Goal: Task Accomplishment & Management: Complete application form

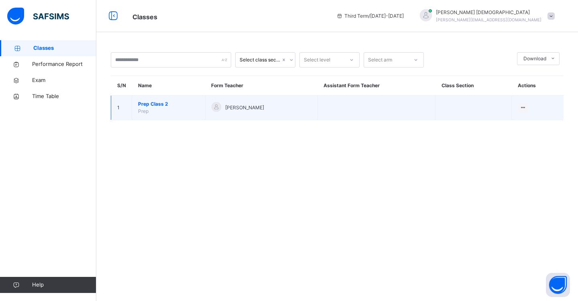
click at [159, 104] on span "Prep Class 2" at bounding box center [168, 103] width 61 height 7
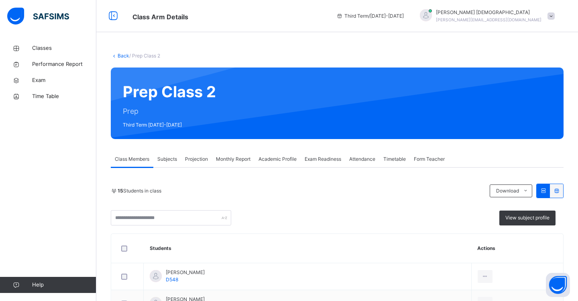
click at [200, 161] on span "Projection" at bounding box center [196, 158] width 23 height 7
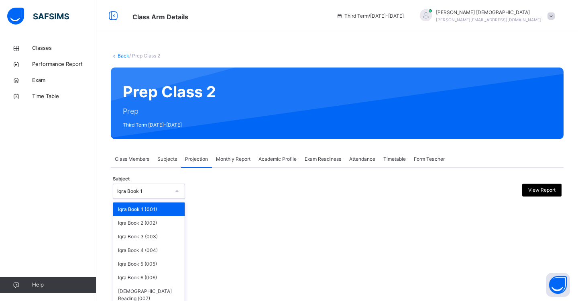
click at [178, 193] on icon at bounding box center [177, 191] width 5 height 8
click at [157, 288] on div "[DEMOGRAPHIC_DATA] Reading (007)" at bounding box center [148, 294] width 71 height 21
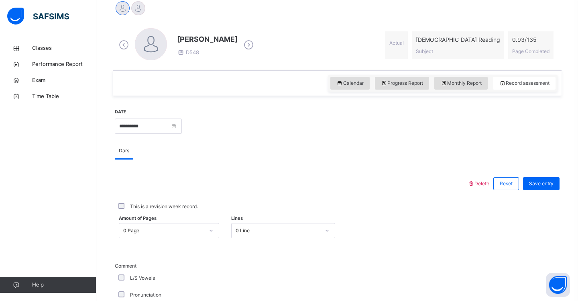
scroll to position [209, 0]
click at [328, 231] on div "0 Line" at bounding box center [283, 229] width 104 height 15
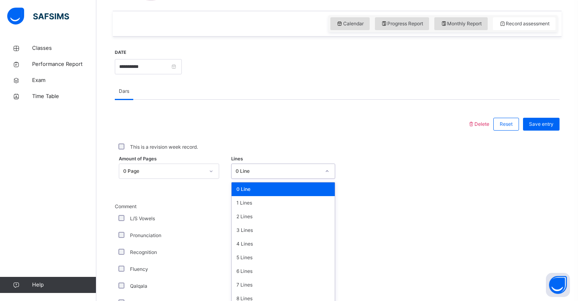
scroll to position [273, 0]
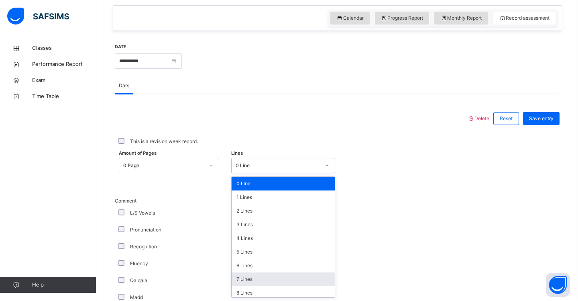
click at [278, 278] on div "7 Lines" at bounding box center [284, 279] width 104 height 14
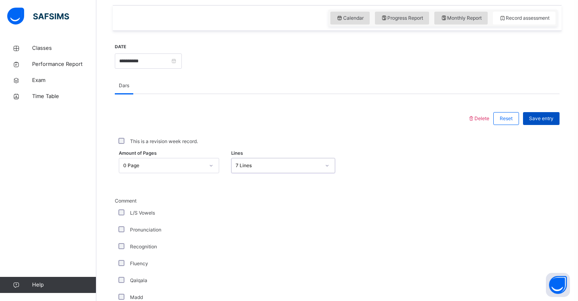
click at [538, 119] on span "Save entry" at bounding box center [541, 118] width 24 height 7
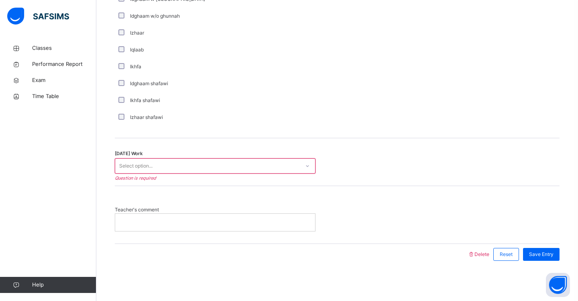
scroll to position [605, 0]
click at [219, 164] on div "Select option..." at bounding box center [207, 166] width 185 height 12
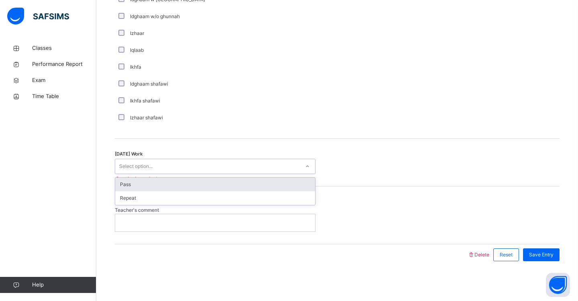
click at [213, 183] on div "Pass" at bounding box center [215, 185] width 200 height 14
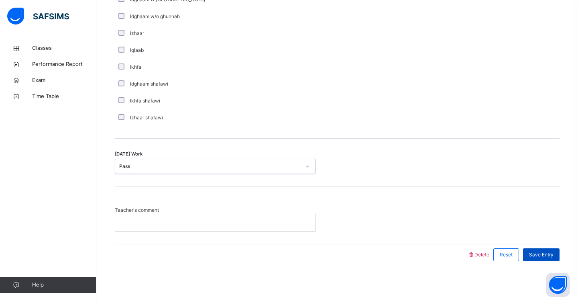
click at [533, 255] on span "Save Entry" at bounding box center [541, 254] width 24 height 7
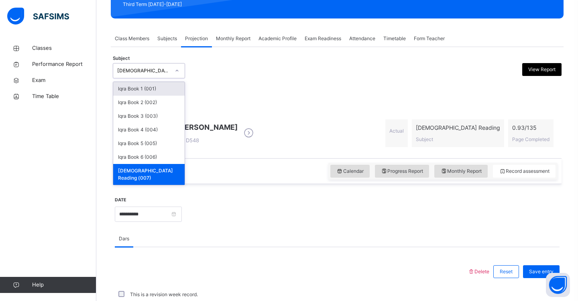
click at [180, 72] on div at bounding box center [177, 70] width 14 height 13
click at [163, 156] on div "Iqra Book 6 (006)" at bounding box center [148, 157] width 71 height 14
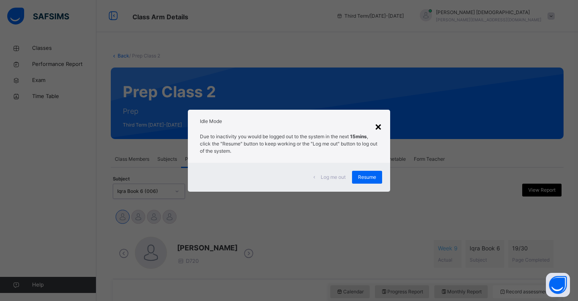
click at [380, 127] on div "×" at bounding box center [379, 126] width 8 height 17
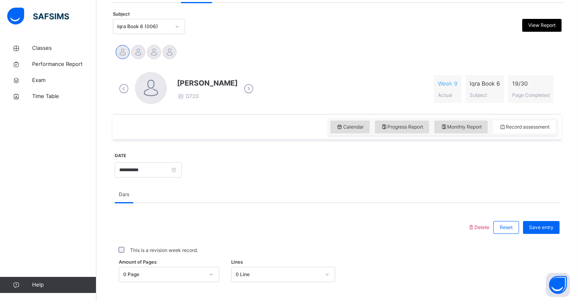
scroll to position [173, 0]
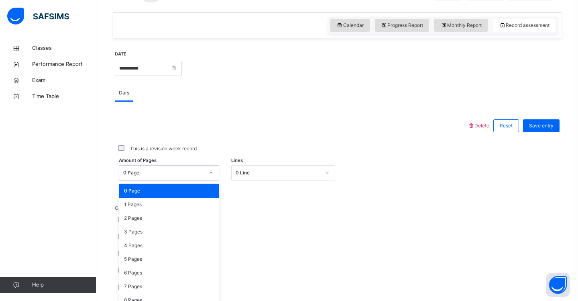
click at [210, 180] on div "option 0 Page focused, 1 of 31. 31 results available. Use Up and Down to choose…" at bounding box center [169, 172] width 100 height 15
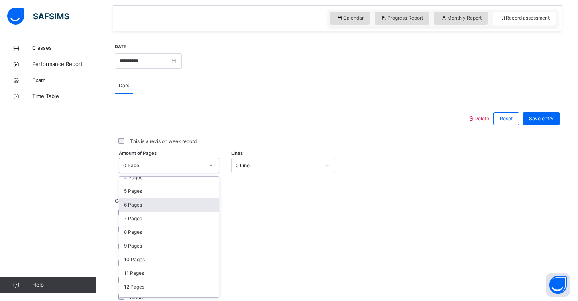
scroll to position [61, 0]
click at [193, 258] on div "10 Pages" at bounding box center [169, 259] width 100 height 14
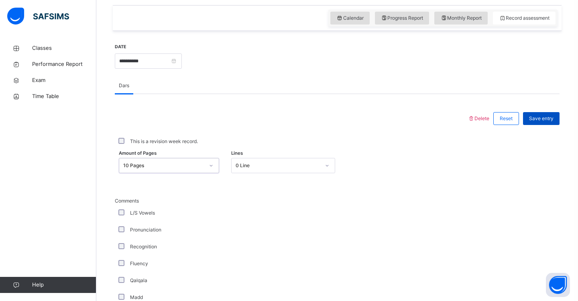
click at [540, 118] on span "Save entry" at bounding box center [541, 118] width 24 height 7
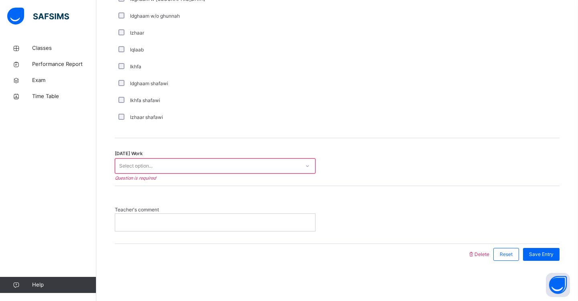
scroll to position [605, 0]
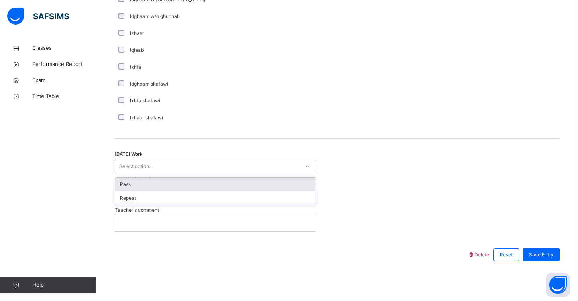
click at [291, 165] on div "Select option..." at bounding box center [207, 166] width 185 height 12
click at [281, 181] on div "Pass" at bounding box center [215, 185] width 200 height 14
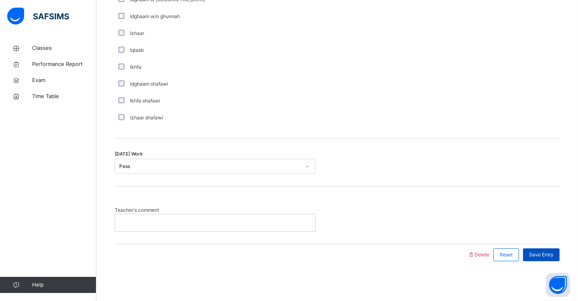
click at [541, 253] on span "Save Entry" at bounding box center [541, 254] width 24 height 7
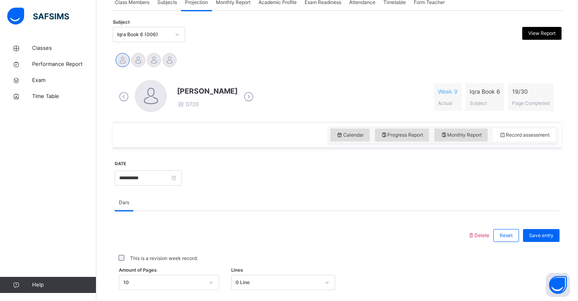
scroll to position [153, 0]
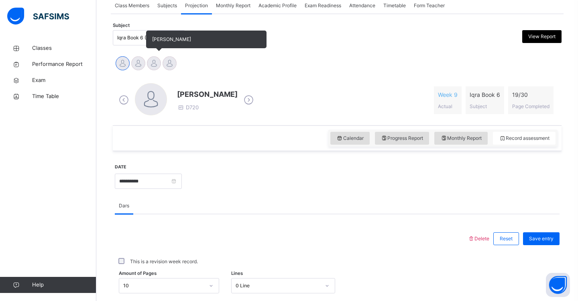
click at [153, 64] on div at bounding box center [154, 63] width 14 height 14
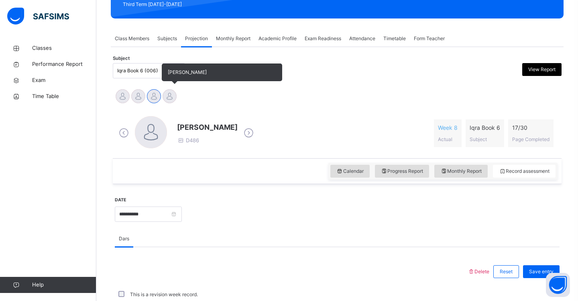
click at [166, 99] on div at bounding box center [170, 96] width 14 height 14
click at [140, 100] on div at bounding box center [138, 96] width 14 height 14
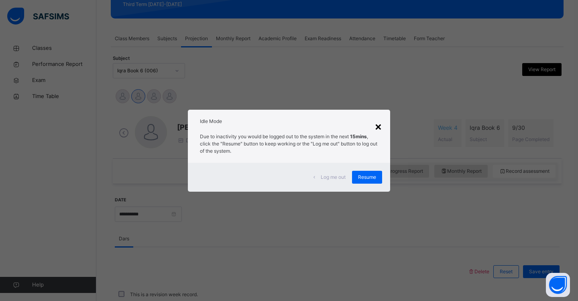
click at [380, 126] on div "×" at bounding box center [379, 126] width 8 height 17
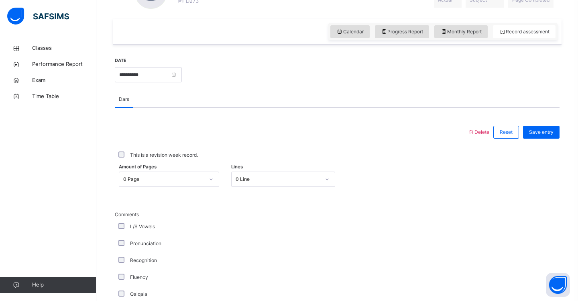
scroll to position [260, 0]
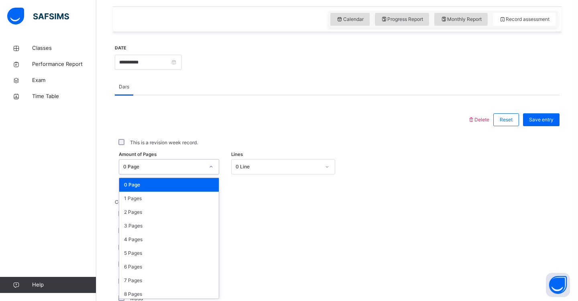
click at [213, 174] on div "option 0 Page focused, 1 of 31. 31 results available. Use Up and Down to choose…" at bounding box center [169, 166] width 100 height 15
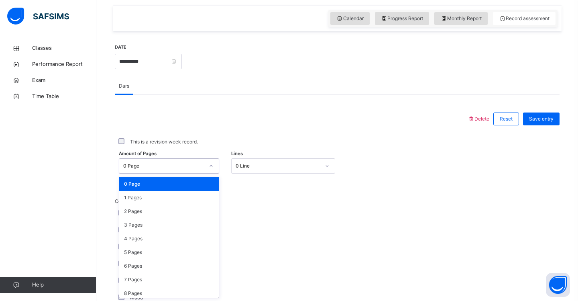
scroll to position [273, 0]
click at [200, 198] on div "1 Pages" at bounding box center [169, 197] width 100 height 14
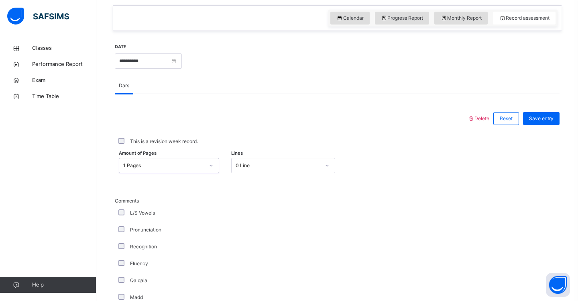
click at [211, 167] on icon at bounding box center [211, 165] width 5 height 8
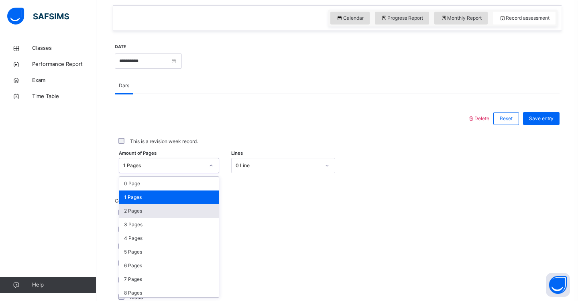
click at [200, 208] on div "2 Pages" at bounding box center [169, 211] width 100 height 14
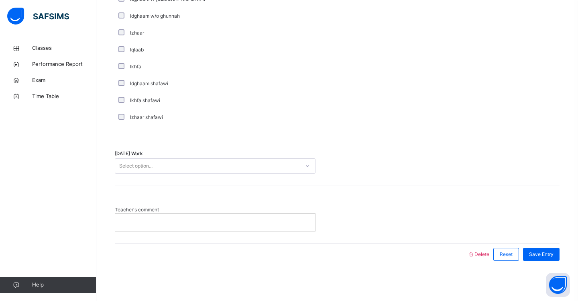
scroll to position [605, 0]
click at [224, 162] on div "Select option..." at bounding box center [207, 166] width 185 height 12
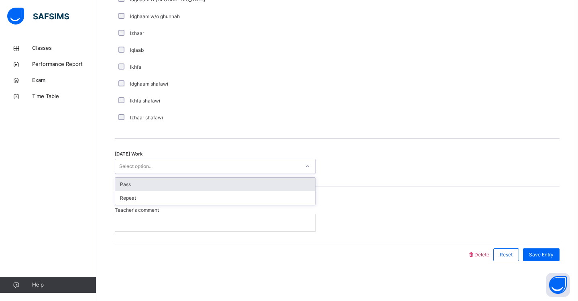
click at [207, 184] on div "Pass" at bounding box center [215, 185] width 200 height 14
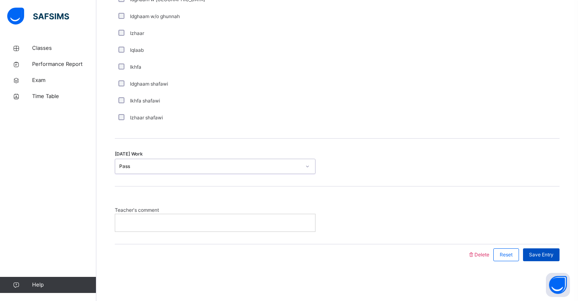
click at [543, 256] on span "Save Entry" at bounding box center [541, 254] width 24 height 7
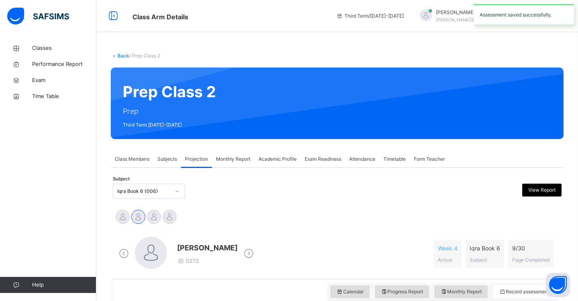
scroll to position [0, 0]
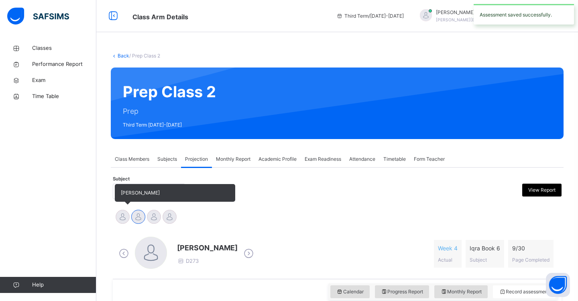
click at [121, 222] on div at bounding box center [123, 217] width 14 height 14
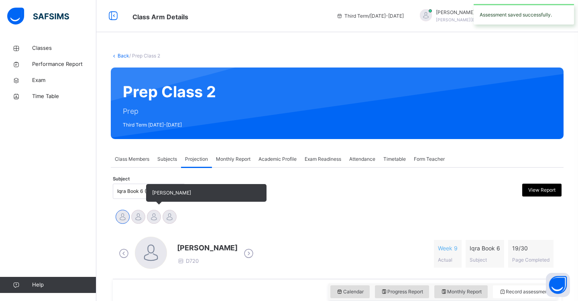
click at [152, 220] on div at bounding box center [154, 217] width 14 height 14
click at [141, 218] on div at bounding box center [138, 217] width 14 height 14
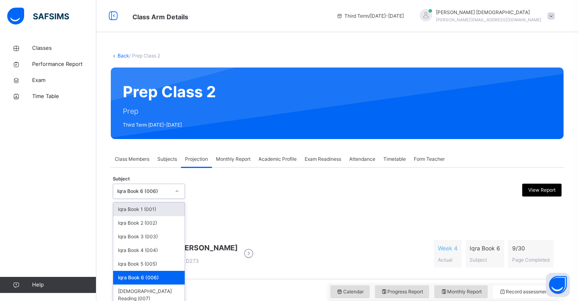
click at [179, 190] on icon at bounding box center [177, 191] width 5 height 8
click at [155, 251] on div "Iqra Book 4 (004)" at bounding box center [148, 250] width 71 height 14
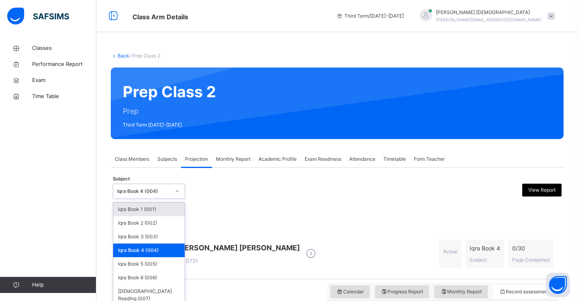
click at [173, 192] on div at bounding box center [177, 191] width 14 height 13
click at [151, 262] on div "Iqra Book 5 (005)" at bounding box center [148, 264] width 71 height 14
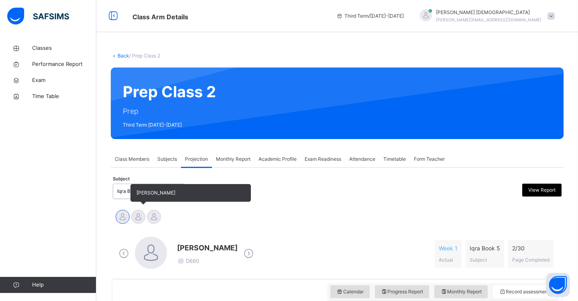
click at [137, 218] on div at bounding box center [138, 217] width 14 height 14
click at [153, 220] on div at bounding box center [154, 217] width 14 height 14
click at [143, 220] on div at bounding box center [138, 217] width 14 height 14
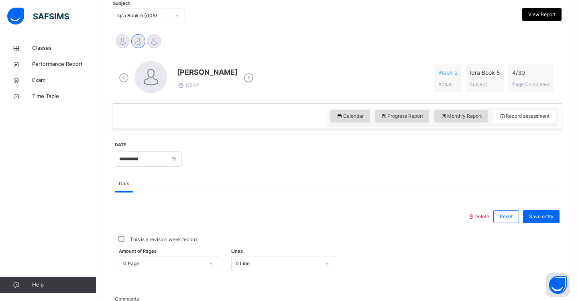
scroll to position [185, 0]
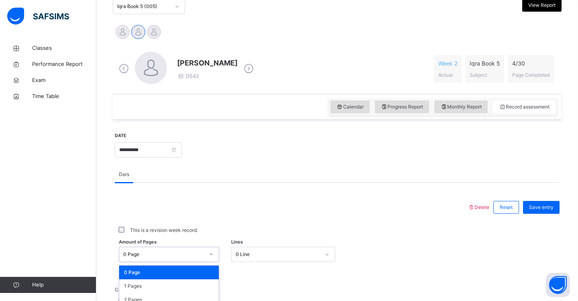
click at [211, 254] on div "option 0 Page focused, 1 of 31. 31 results available. Use Up and Down to choose…" at bounding box center [169, 254] width 100 height 15
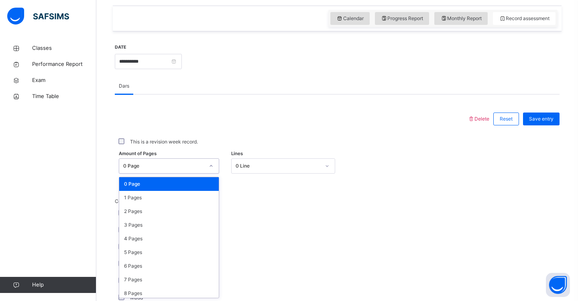
scroll to position [273, 0]
click at [171, 200] on div "1 Pages" at bounding box center [169, 197] width 100 height 14
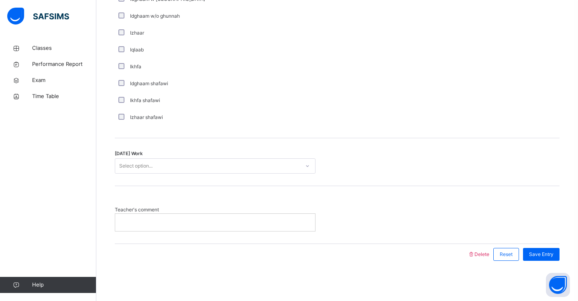
scroll to position [605, 0]
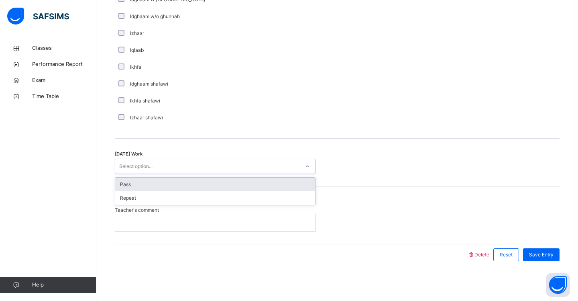
click at [172, 165] on div "Select option..." at bounding box center [207, 166] width 185 height 12
click at [163, 185] on div "Pass" at bounding box center [215, 185] width 200 height 14
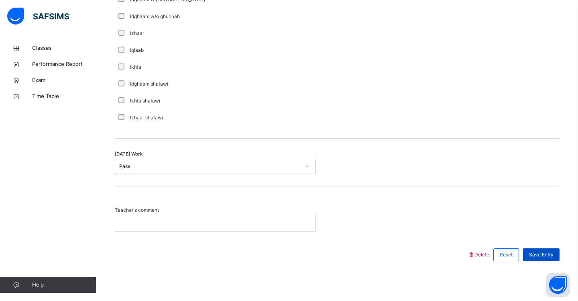
click at [545, 254] on span "Save Entry" at bounding box center [541, 254] width 24 height 7
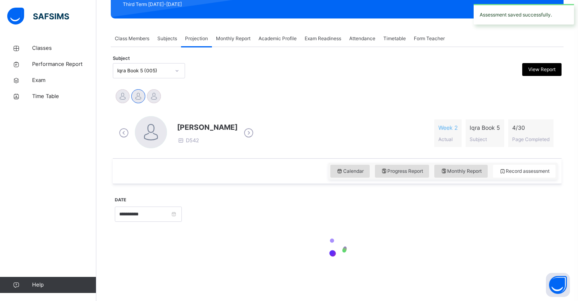
scroll to position [120, 0]
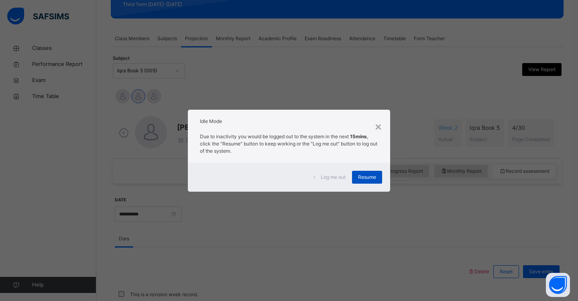
click at [359, 182] on div "Resume" at bounding box center [367, 177] width 30 height 13
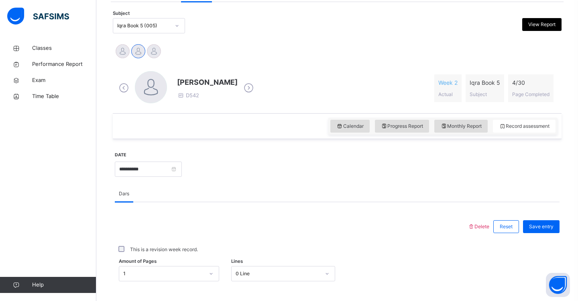
scroll to position [165, 0]
click at [179, 30] on div at bounding box center [177, 26] width 14 height 13
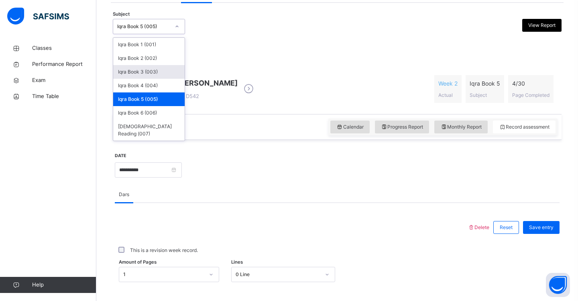
click at [155, 73] on div "Iqra Book 3 (003)" at bounding box center [148, 72] width 71 height 14
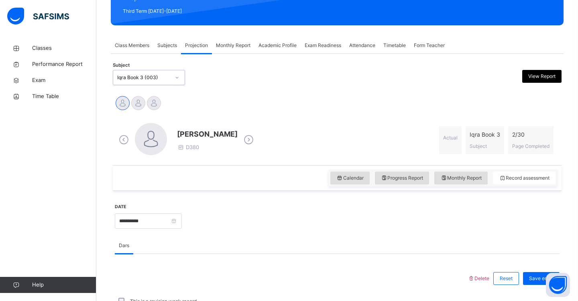
scroll to position [118, 0]
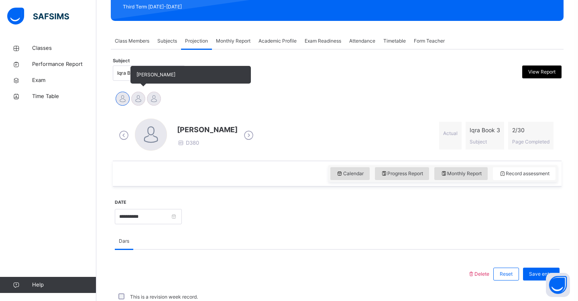
click at [137, 93] on div at bounding box center [138, 99] width 14 height 14
click at [157, 95] on div at bounding box center [154, 99] width 14 height 14
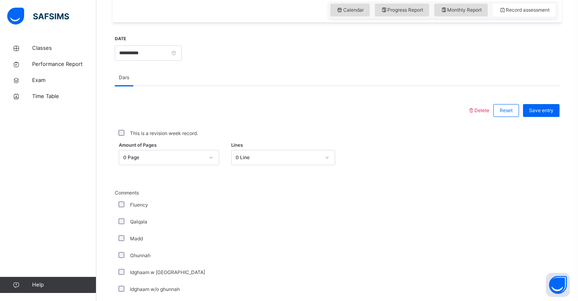
scroll to position [293, 0]
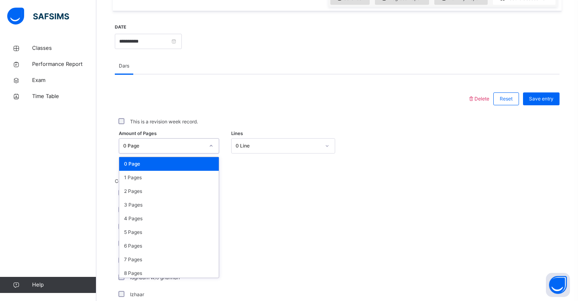
click at [214, 147] on div at bounding box center [211, 145] width 14 height 13
click at [253, 190] on div "Fluency" at bounding box center [215, 193] width 197 height 7
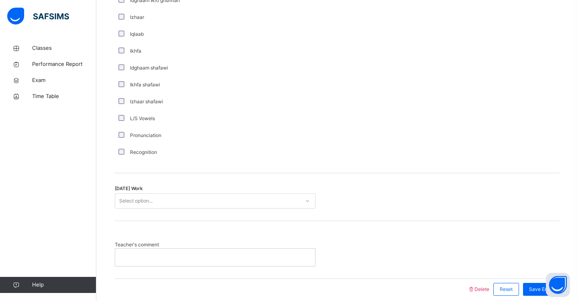
scroll to position [571, 0]
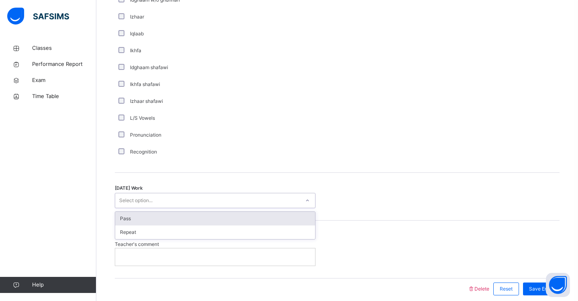
click at [137, 202] on div "Select option..." at bounding box center [135, 200] width 33 height 15
click at [134, 218] on div "Pass" at bounding box center [215, 219] width 200 height 14
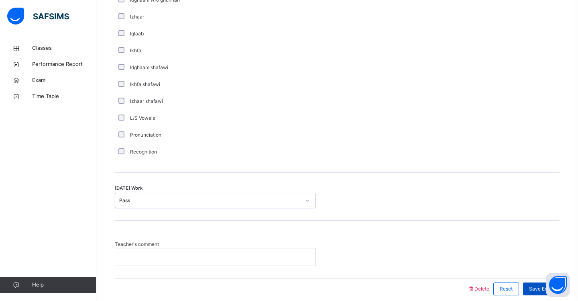
click at [532, 289] on span "Save Entry" at bounding box center [541, 288] width 24 height 7
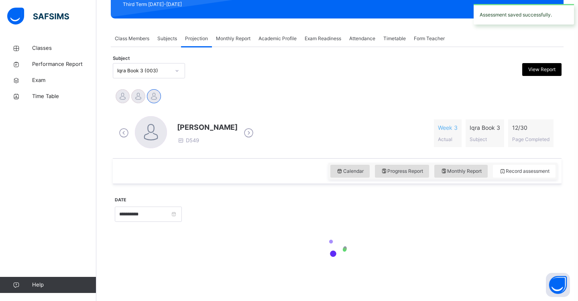
scroll to position [120, 0]
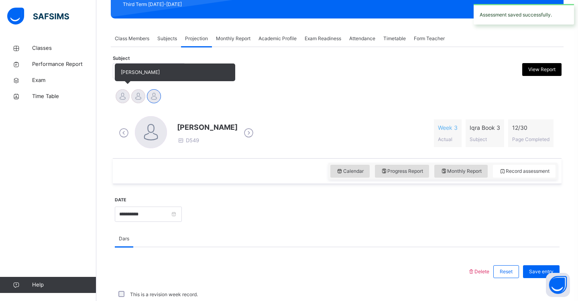
click at [120, 101] on div at bounding box center [123, 96] width 14 height 14
click at [137, 98] on div at bounding box center [138, 96] width 14 height 14
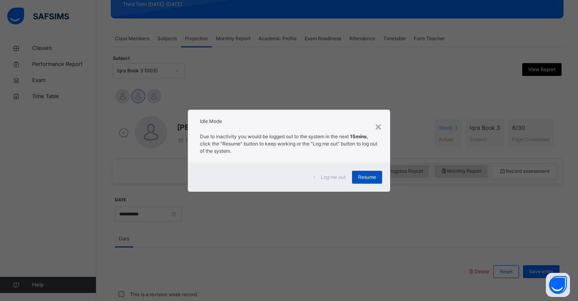
click at [368, 176] on span "Resume" at bounding box center [367, 176] width 18 height 7
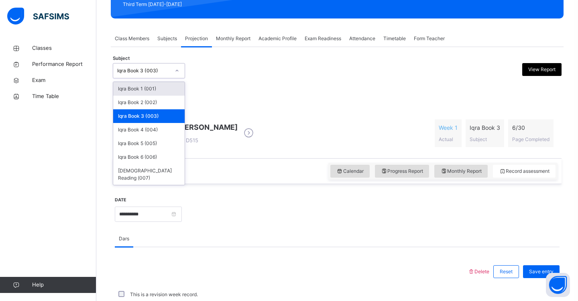
click at [180, 69] on div at bounding box center [177, 70] width 14 height 13
click at [159, 146] on div "Iqra Book 5 (005)" at bounding box center [148, 144] width 71 height 14
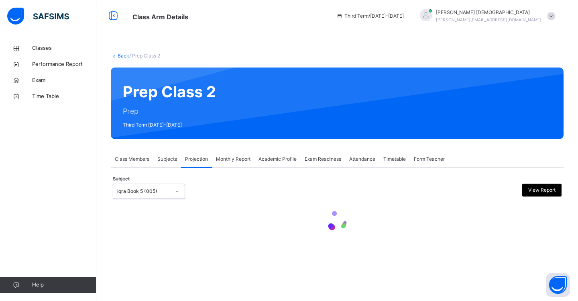
scroll to position [0, 0]
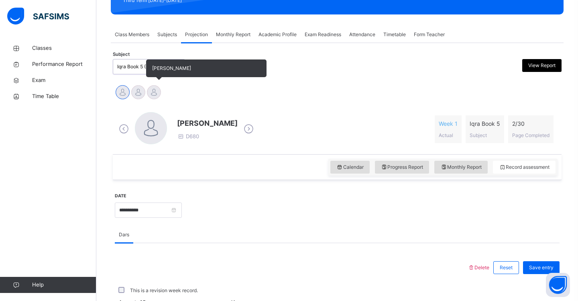
click at [152, 94] on div at bounding box center [154, 92] width 14 height 14
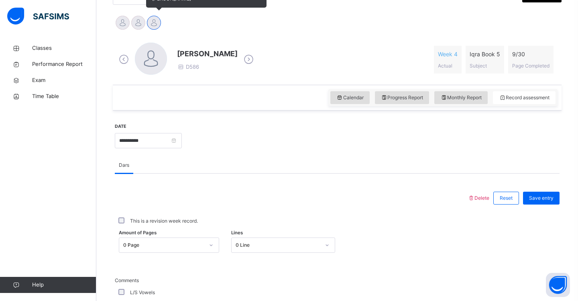
scroll to position [267, 0]
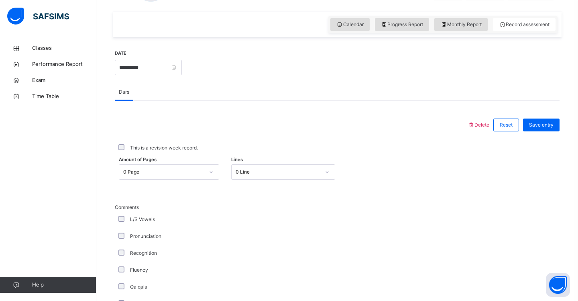
click at [211, 174] on div at bounding box center [211, 171] width 14 height 13
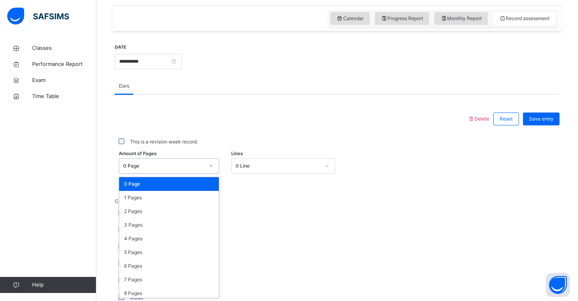
scroll to position [273, 0]
click at [199, 196] on div "1 Pages" at bounding box center [169, 197] width 100 height 14
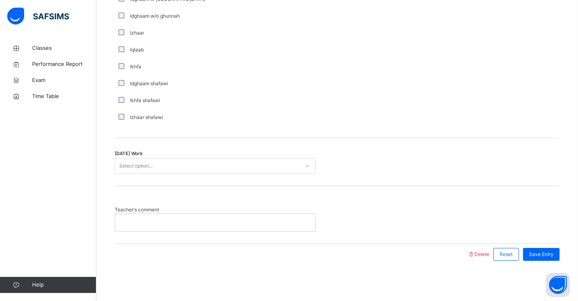
scroll to position [605, 0]
click at [192, 167] on div "Select option..." at bounding box center [207, 166] width 185 height 12
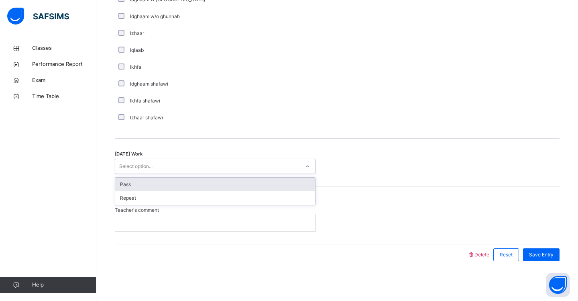
click at [190, 181] on div "Pass" at bounding box center [215, 185] width 200 height 14
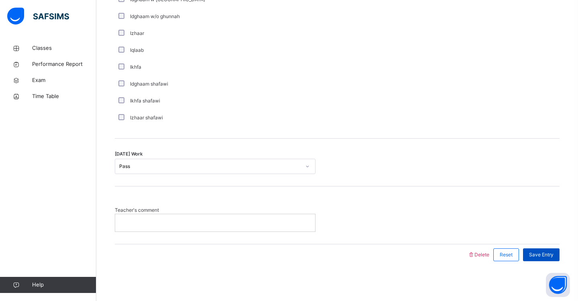
click at [540, 253] on span "Save Entry" at bounding box center [541, 254] width 24 height 7
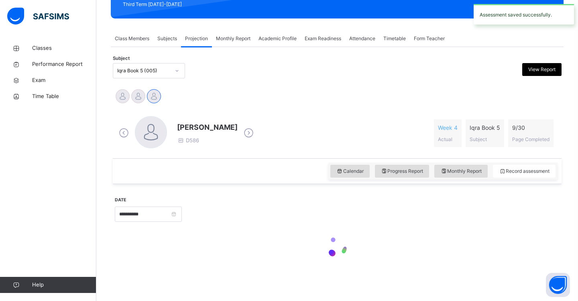
scroll to position [120, 0]
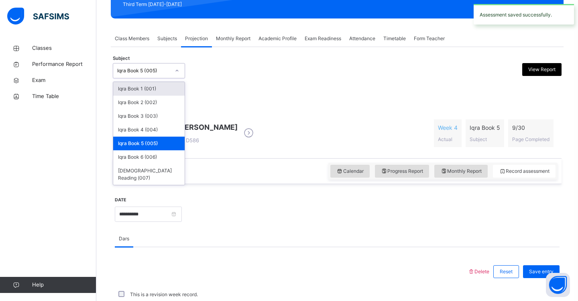
click at [179, 70] on icon at bounding box center [177, 71] width 5 height 8
click at [164, 114] on div "Iqra Book 3 (003)" at bounding box center [148, 116] width 71 height 14
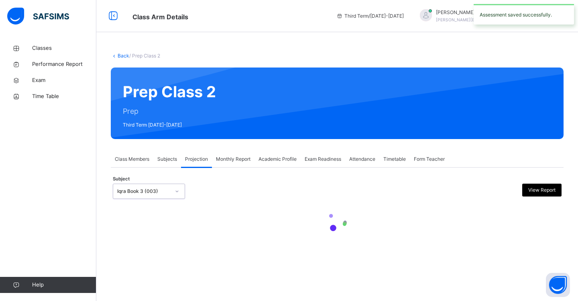
scroll to position [0, 0]
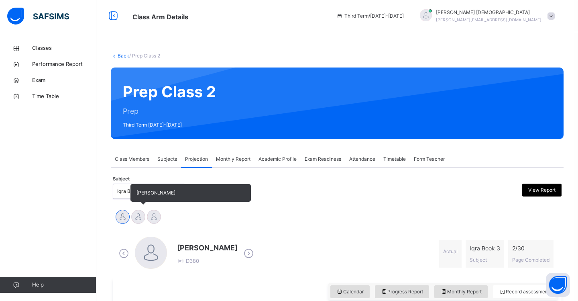
click at [139, 217] on div at bounding box center [138, 217] width 14 height 14
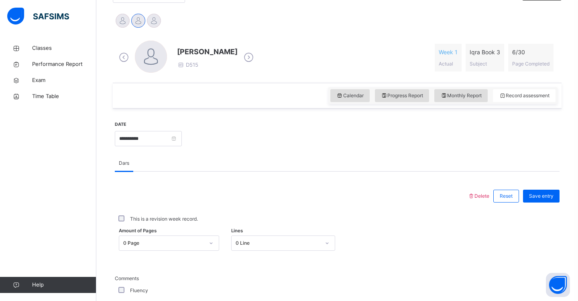
scroll to position [203, 0]
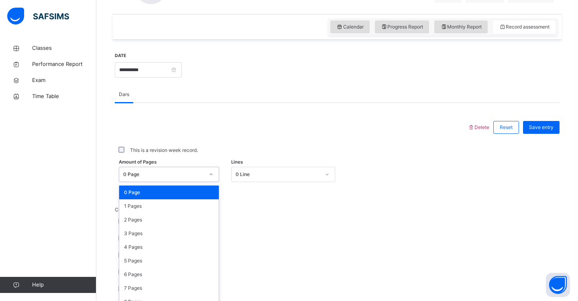
click at [212, 182] on div "option 0 Page focused, 1 of 31. 31 results available. Use Up and Down to choose…" at bounding box center [169, 174] width 100 height 15
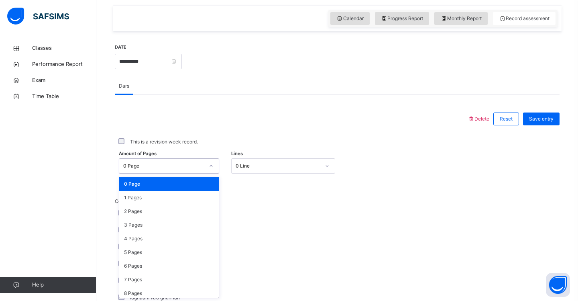
scroll to position [273, 0]
click at [197, 199] on div "1 Pages" at bounding box center [169, 197] width 100 height 14
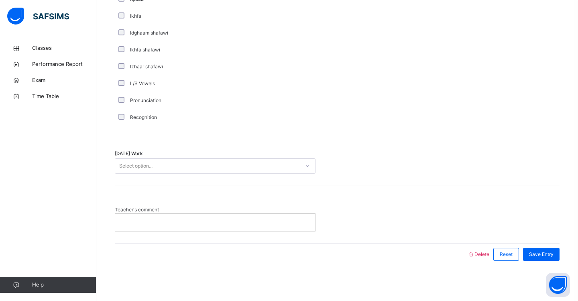
scroll to position [605, 0]
click at [308, 165] on icon at bounding box center [307, 166] width 5 height 8
click at [294, 176] on div "[DATE] Work Select option..." at bounding box center [337, 163] width 445 height 48
click at [292, 164] on div "Select option..." at bounding box center [207, 166] width 185 height 12
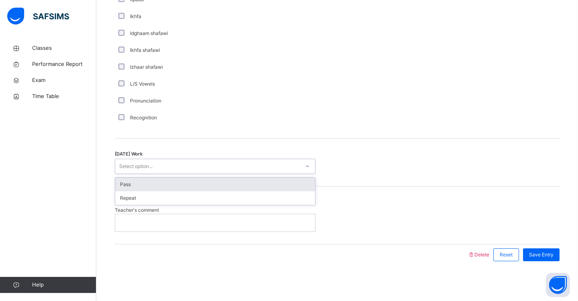
click at [284, 186] on div "Pass" at bounding box center [215, 185] width 200 height 14
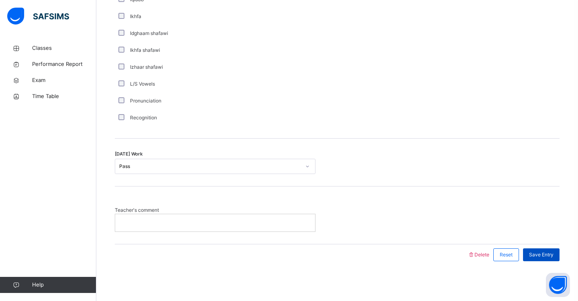
click at [534, 253] on span "Save Entry" at bounding box center [541, 254] width 24 height 7
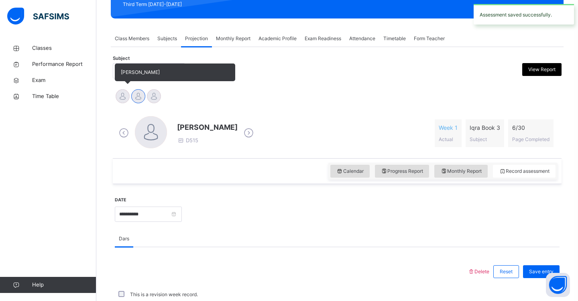
click at [120, 99] on div at bounding box center [123, 96] width 14 height 14
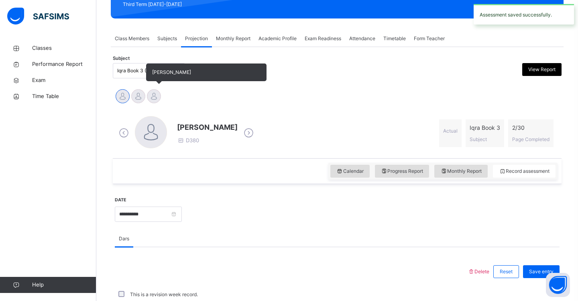
click at [158, 97] on div at bounding box center [154, 96] width 14 height 14
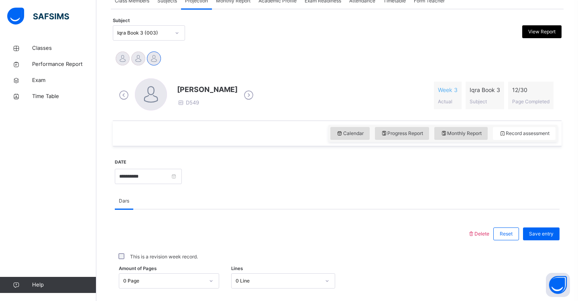
scroll to position [158, 0]
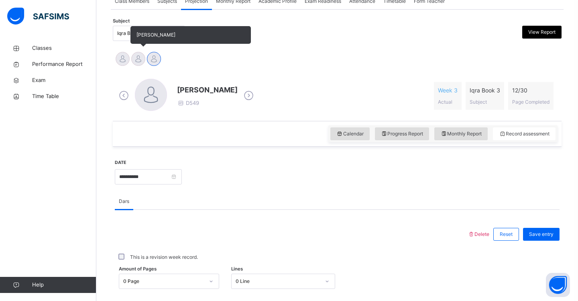
click at [139, 63] on div at bounding box center [138, 59] width 14 height 14
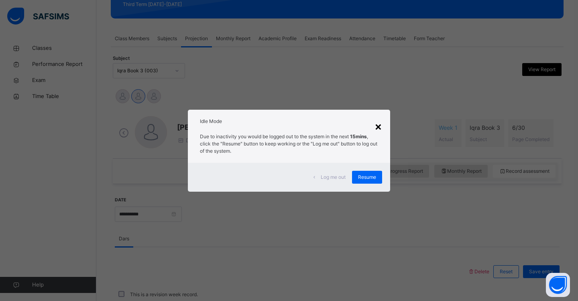
click at [381, 128] on div "×" at bounding box center [379, 126] width 8 height 17
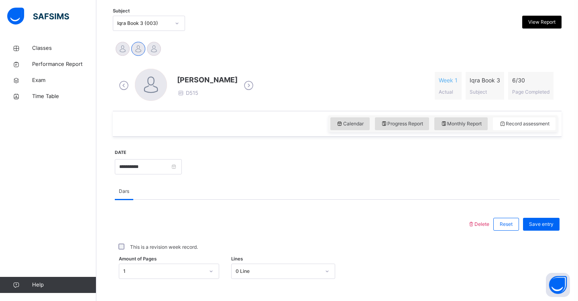
scroll to position [166, 0]
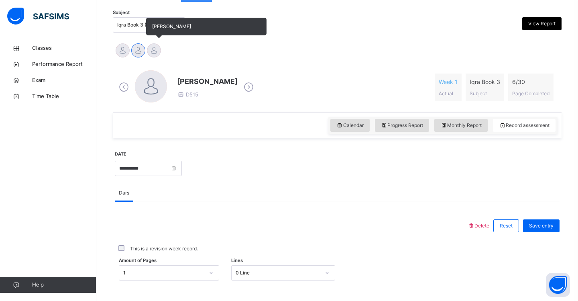
click at [155, 53] on div at bounding box center [154, 50] width 14 height 14
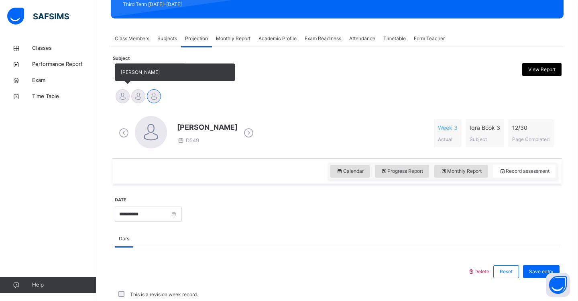
click at [122, 95] on div at bounding box center [123, 96] width 14 height 14
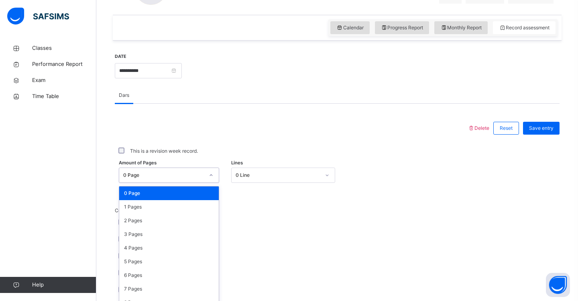
scroll to position [273, 0]
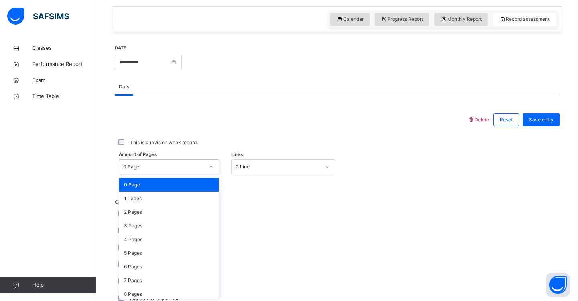
click at [213, 172] on div at bounding box center [211, 166] width 14 height 13
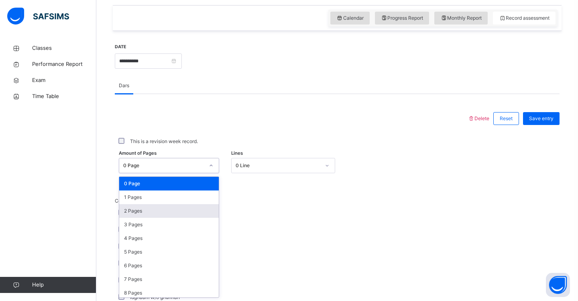
click at [179, 212] on div "2 Pages" at bounding box center [169, 211] width 100 height 14
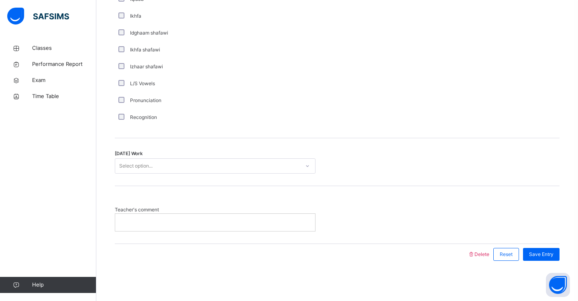
scroll to position [605, 0]
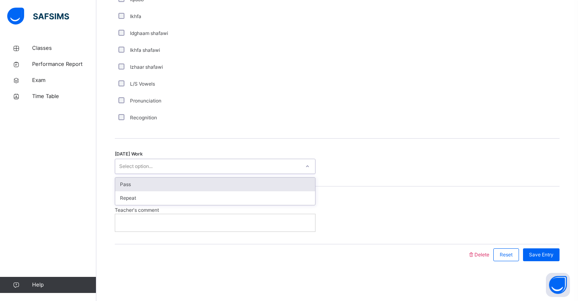
click at [169, 163] on div "Select option..." at bounding box center [207, 166] width 185 height 12
click at [172, 183] on div "Pass" at bounding box center [215, 185] width 200 height 14
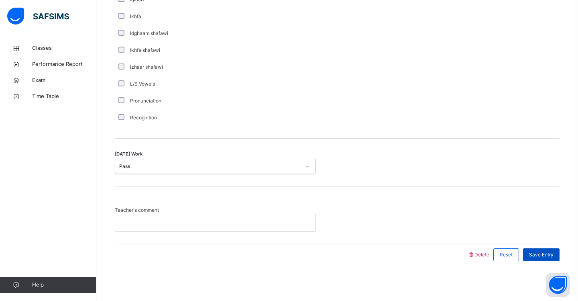
click at [536, 255] on span "Save Entry" at bounding box center [541, 254] width 24 height 7
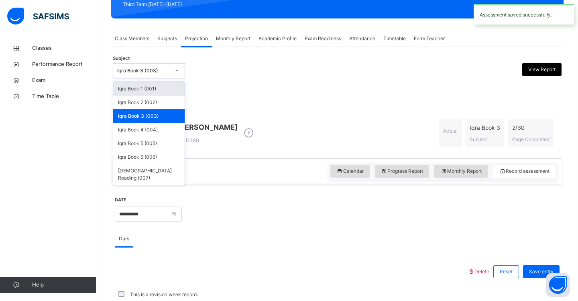
click at [180, 73] on div at bounding box center [177, 70] width 14 height 13
click at [174, 132] on div "Iqra Book 4 (004)" at bounding box center [148, 130] width 71 height 14
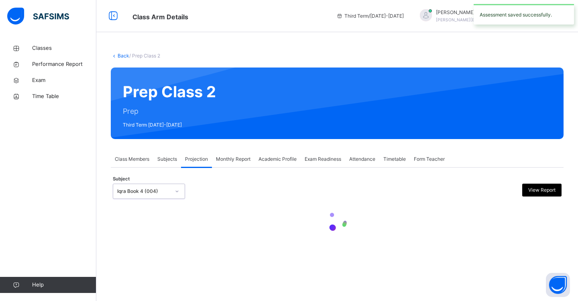
scroll to position [0, 0]
